Goal: Obtain resource: Obtain resource

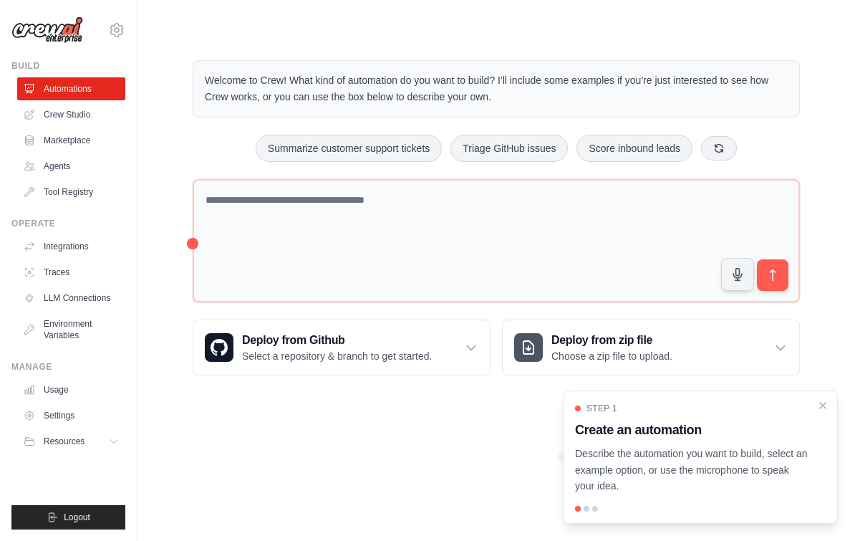
click at [59, 110] on link "Crew Studio" at bounding box center [71, 114] width 108 height 23
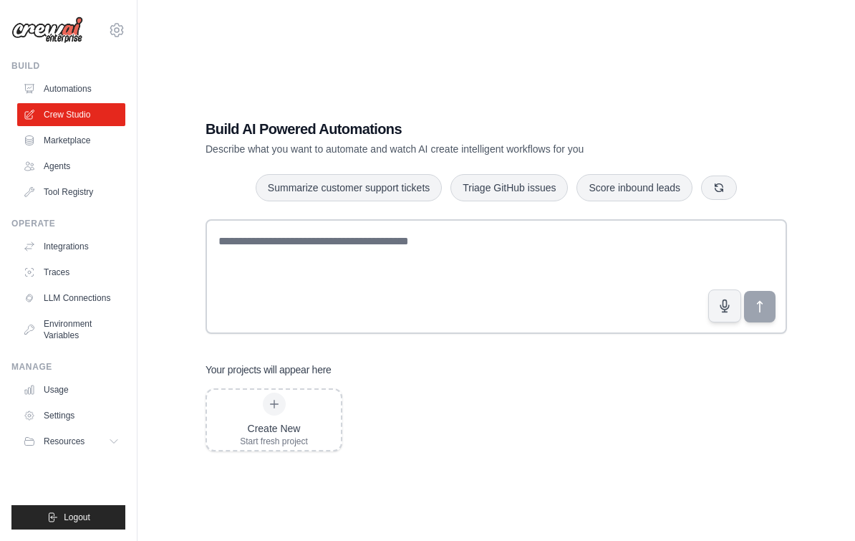
click at [60, 142] on link "Marketplace" at bounding box center [71, 140] width 108 height 23
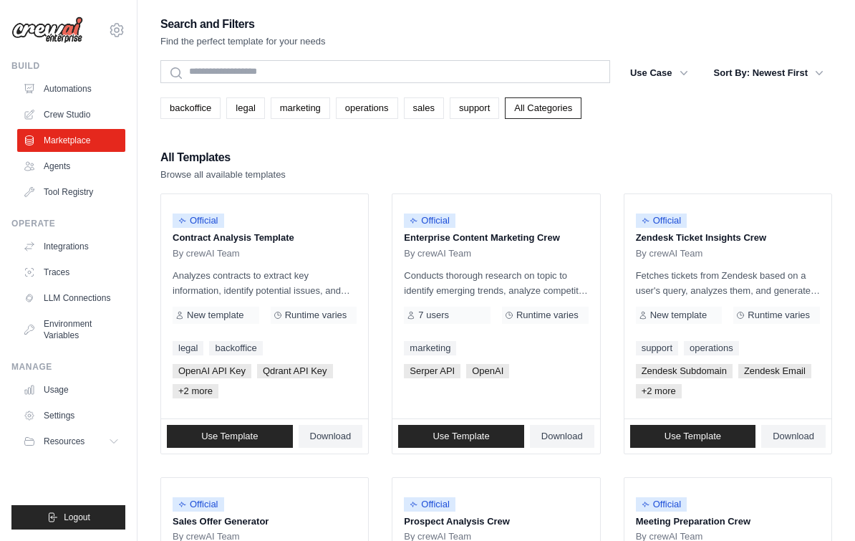
click at [533, 278] on p "Conducts thorough research on topic to identify emerging trends, analyze compet…" at bounding box center [496, 283] width 184 height 30
click at [785, 77] on button "Sort By: Newest First" at bounding box center [769, 73] width 127 height 26
click at [809, 74] on button "Sort By: Newest First" at bounding box center [769, 73] width 127 height 26
click at [793, 82] on button "Sort By: Newest First" at bounding box center [769, 73] width 127 height 26
click at [813, 75] on icon "button" at bounding box center [819, 73] width 14 height 14
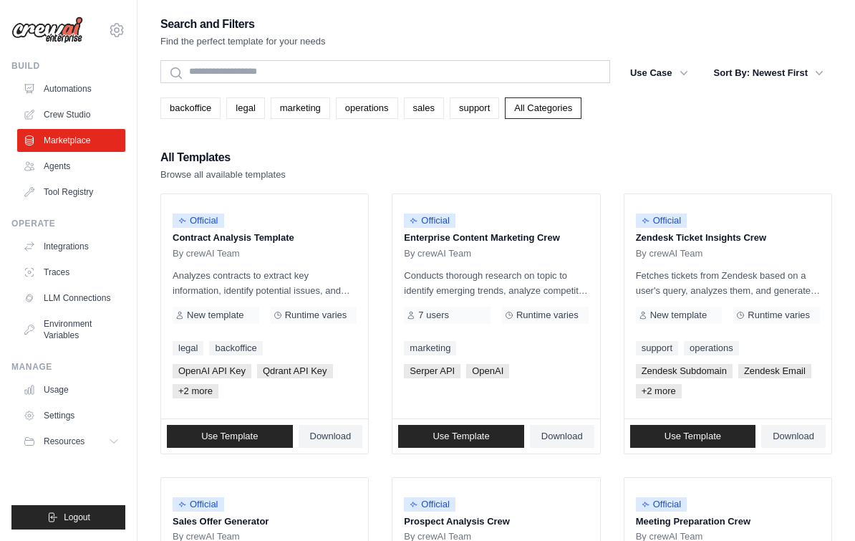
click at [811, 74] on button "Sort By: Newest First" at bounding box center [769, 73] width 127 height 26
click at [810, 74] on button "Sort By: Newest First" at bounding box center [769, 73] width 127 height 26
click at [813, 72] on icon "button" at bounding box center [819, 73] width 14 height 14
click at [812, 71] on icon "button" at bounding box center [819, 73] width 14 height 14
click at [812, 70] on icon "button" at bounding box center [819, 73] width 14 height 14
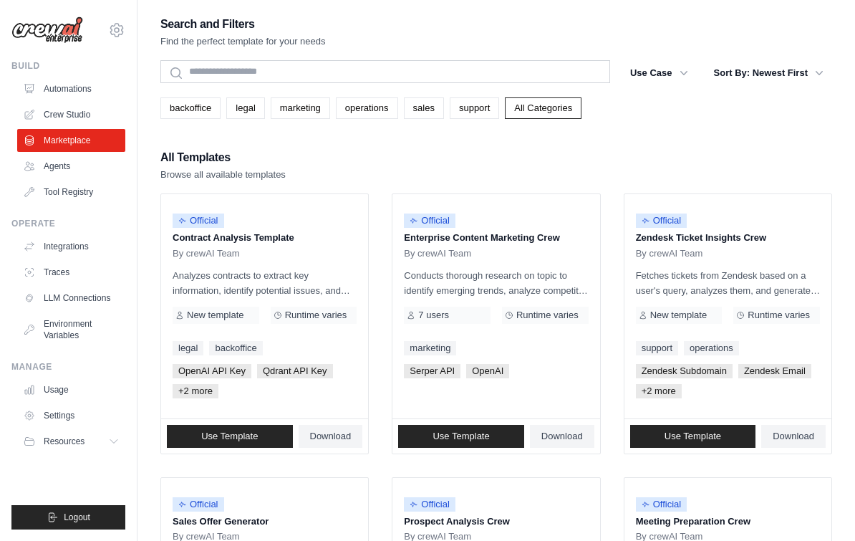
click at [812, 69] on button "Sort By: Newest First" at bounding box center [769, 73] width 127 height 26
click at [804, 75] on button "Sort By: Newest First" at bounding box center [769, 73] width 127 height 26
click at [807, 72] on button "Sort By: Newest First" at bounding box center [769, 73] width 127 height 26
click at [818, 75] on icon "button" at bounding box center [819, 73] width 14 height 14
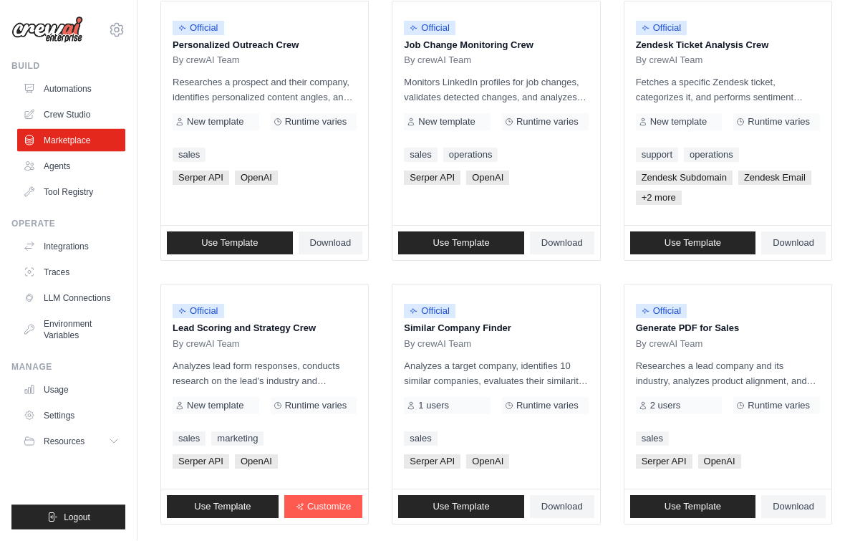
scroll to position [799, 0]
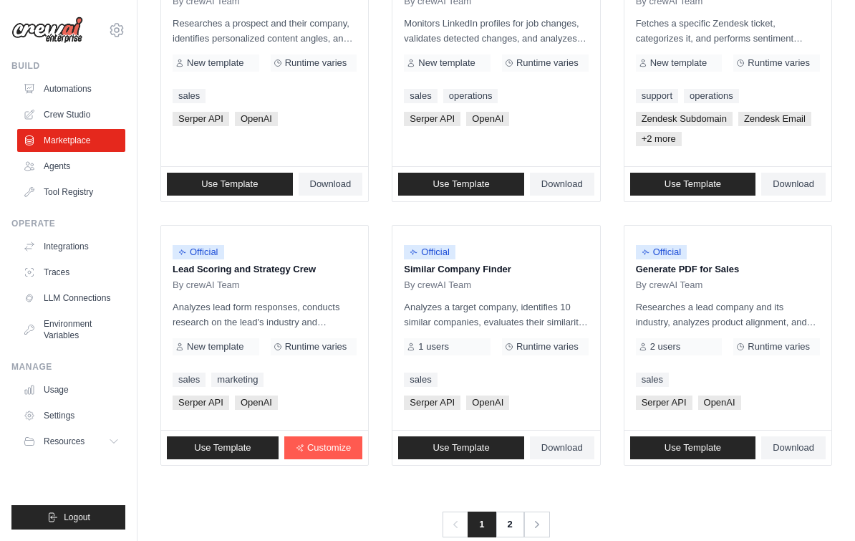
click at [511, 529] on link "2" at bounding box center [510, 524] width 29 height 26
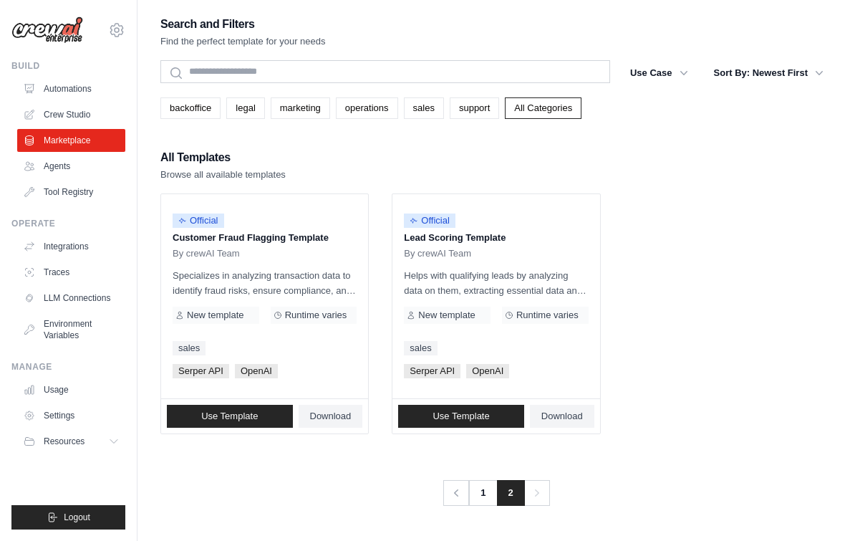
click at [482, 499] on link "1" at bounding box center [482, 493] width 29 height 26
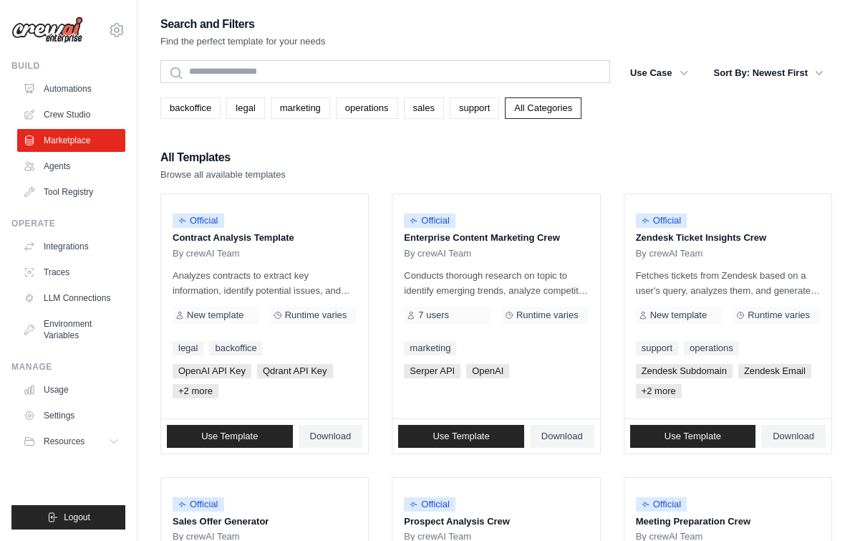
click at [506, 280] on p "Conducts thorough research on topic to identify emerging trends, analyze compet…" at bounding box center [496, 283] width 184 height 30
click at [526, 254] on div "By crewAI Team" at bounding box center [496, 253] width 184 height 11
click at [519, 268] on p "Conducts thorough research on topic to identify emerging trends, analyze compet…" at bounding box center [496, 283] width 184 height 30
click at [476, 442] on link "Use Template" at bounding box center [461, 436] width 126 height 23
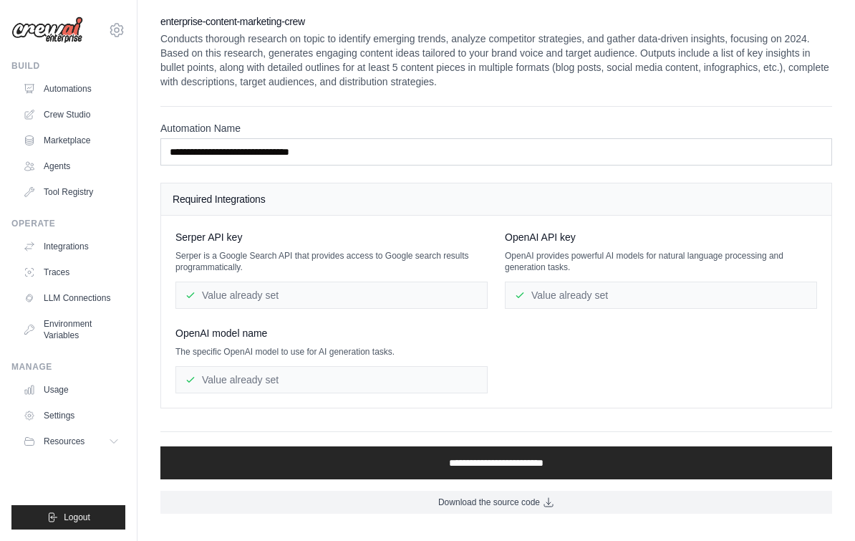
scroll to position [23, 0]
click at [531, 491] on link "Download the source code" at bounding box center [496, 502] width 672 height 23
click at [56, 168] on link "Agents" at bounding box center [71, 166] width 108 height 23
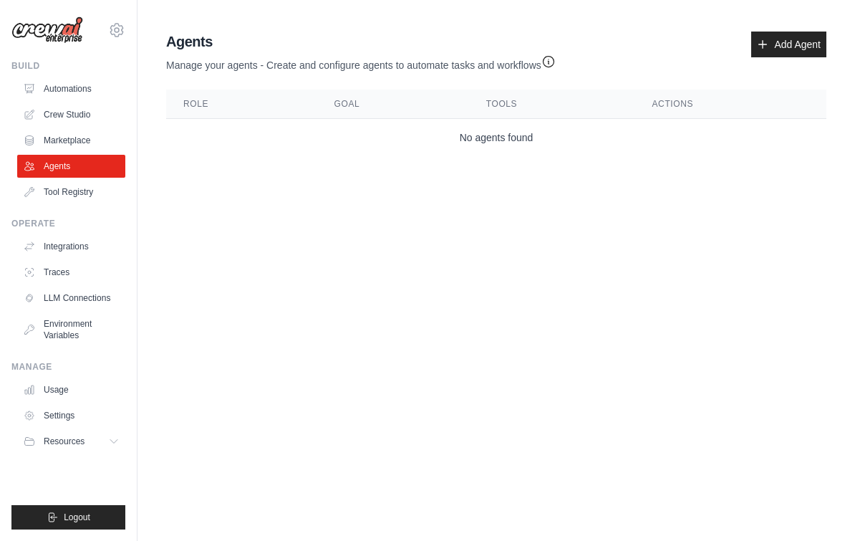
click at [58, 445] on span "Resources" at bounding box center [64, 440] width 41 height 11
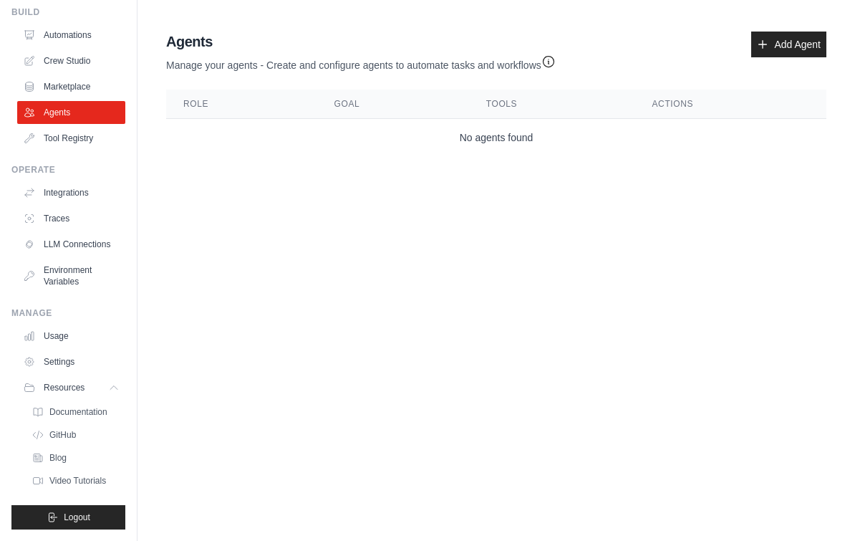
scroll to position [54, 0]
click at [64, 415] on span "Documentation" at bounding box center [78, 411] width 58 height 11
